Goal: Task Accomplishment & Management: Use online tool/utility

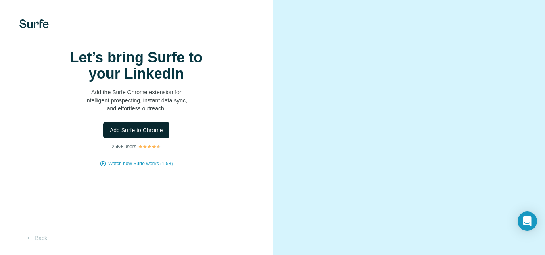
click at [140, 134] on span "Add Surfe to Chrome" at bounding box center [136, 130] width 53 height 8
